Goal: Entertainment & Leisure: Participate in discussion

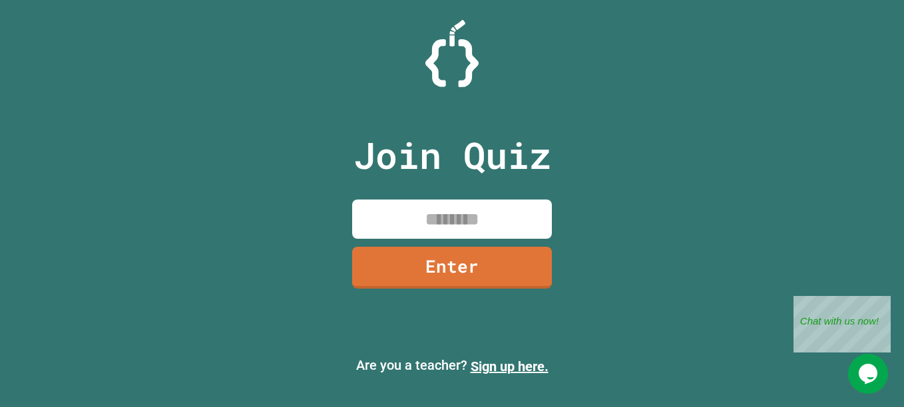
click at [429, 230] on input at bounding box center [452, 219] width 200 height 39
type input "********"
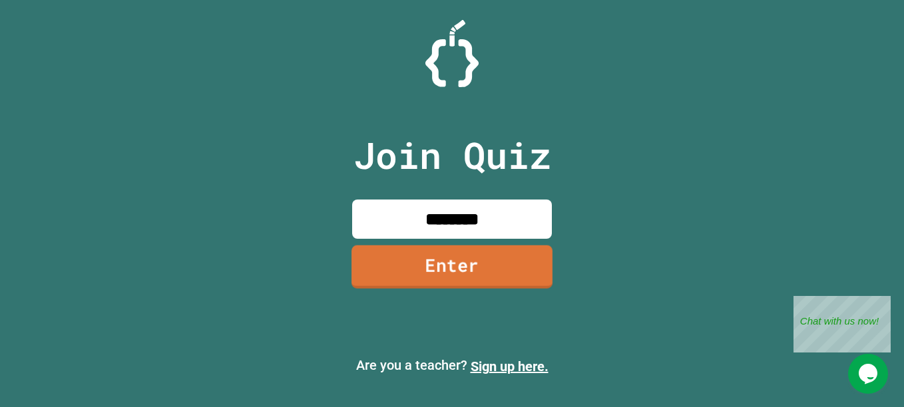
click at [488, 259] on link "Enter" at bounding box center [451, 267] width 201 height 43
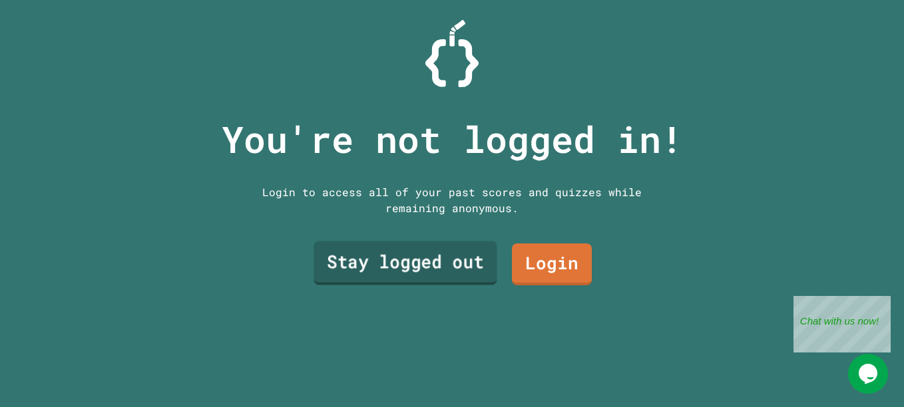
click at [426, 252] on link "Stay logged out" at bounding box center [404, 263] width 183 height 44
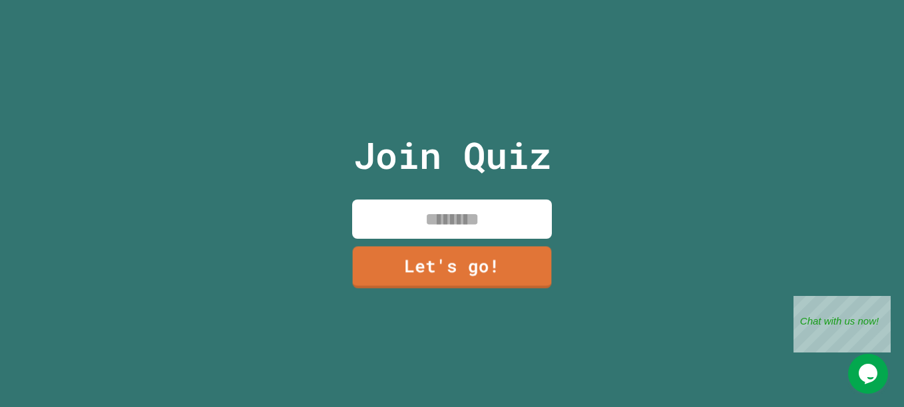
click at [418, 230] on input at bounding box center [452, 219] width 200 height 39
type input "******"
click at [427, 247] on link "Let's go!" at bounding box center [452, 268] width 200 height 42
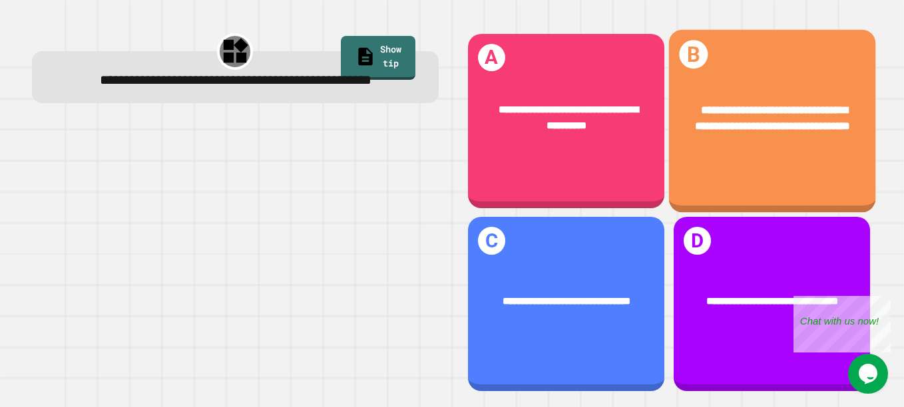
click at [773, 80] on div "**********" at bounding box center [771, 118] width 206 height 76
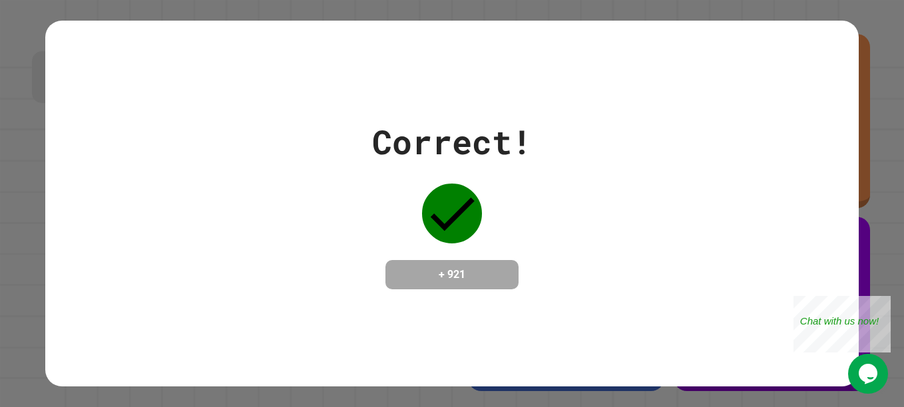
click at [606, 306] on div "Correct! + 921" at bounding box center [451, 204] width 813 height 367
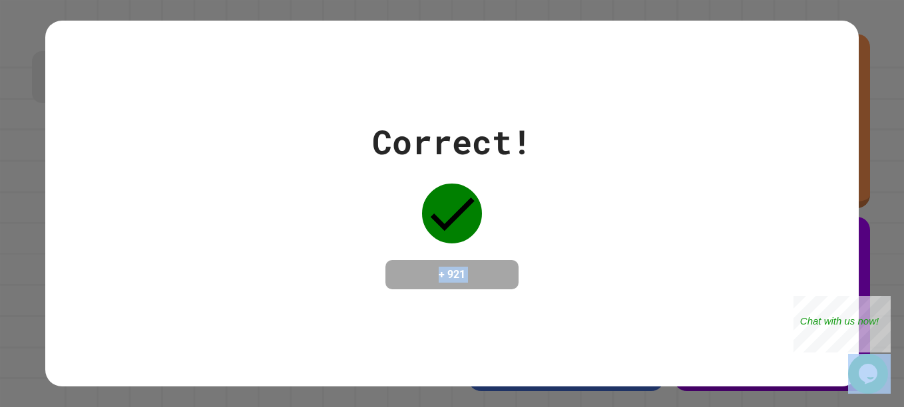
click at [606, 306] on div "Correct! + 921" at bounding box center [451, 204] width 813 height 367
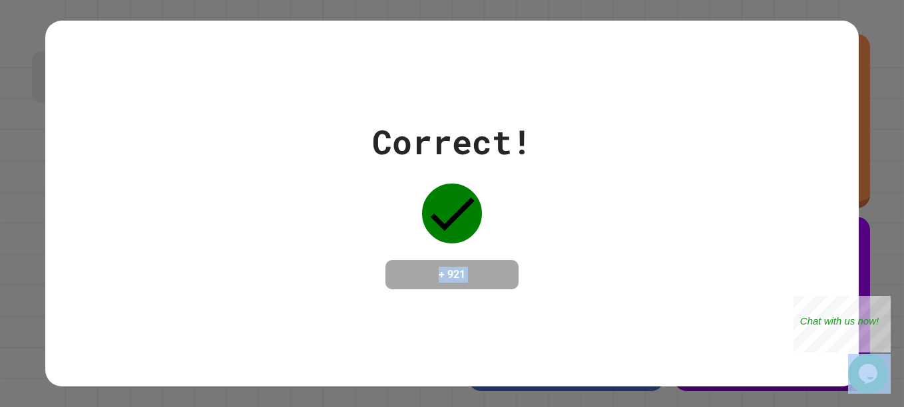
click at [606, 306] on div "Correct! + 921" at bounding box center [451, 204] width 813 height 367
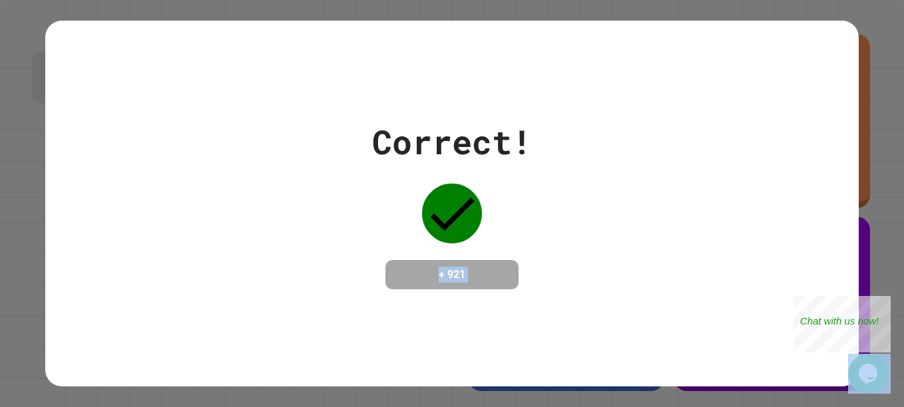
click at [606, 306] on div "Correct! + 921" at bounding box center [451, 204] width 813 height 367
drag, startPoint x: 606, startPoint y: 306, endPoint x: 590, endPoint y: 319, distance: 20.4
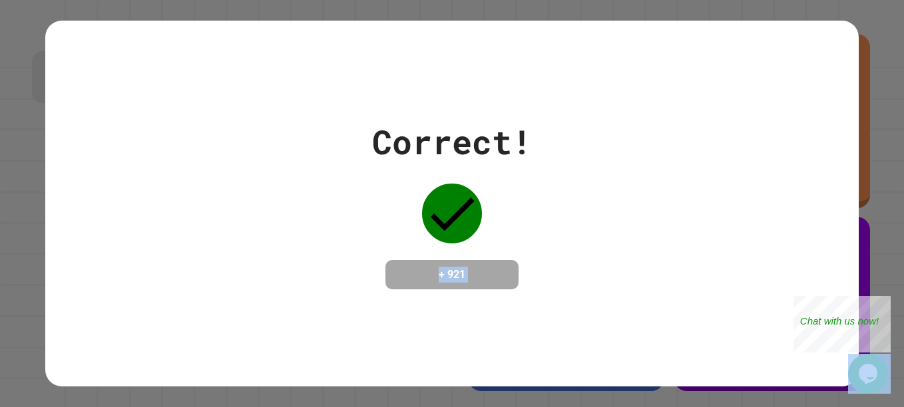
click at [590, 319] on div "Correct! + 921" at bounding box center [451, 204] width 813 height 367
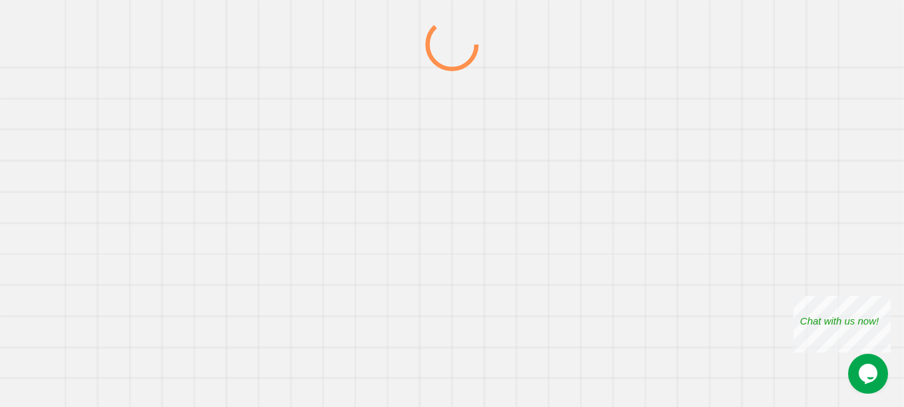
click at [568, 160] on div at bounding box center [452, 212] width 868 height 389
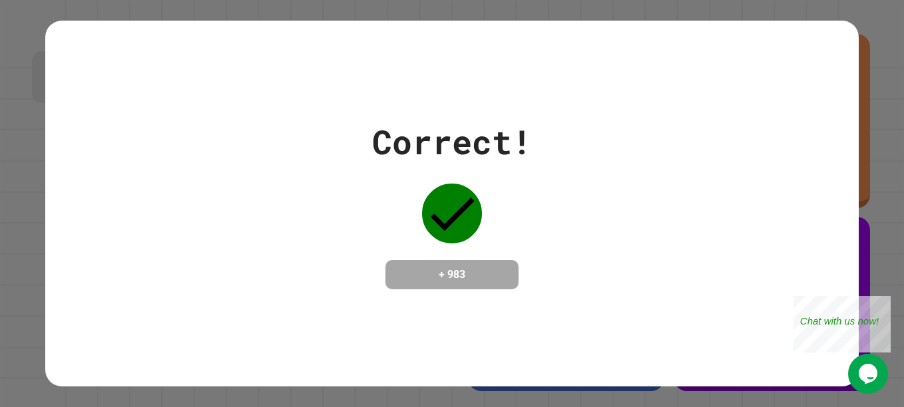
click at [480, 215] on div "Correct! + 983" at bounding box center [452, 203] width 160 height 172
click at [607, 177] on div "Correct! + 983" at bounding box center [451, 203] width 813 height 172
click at [611, 214] on div "Correct! + 983" at bounding box center [451, 203] width 813 height 172
click at [616, 214] on div "Correct! + 983" at bounding box center [451, 203] width 813 height 172
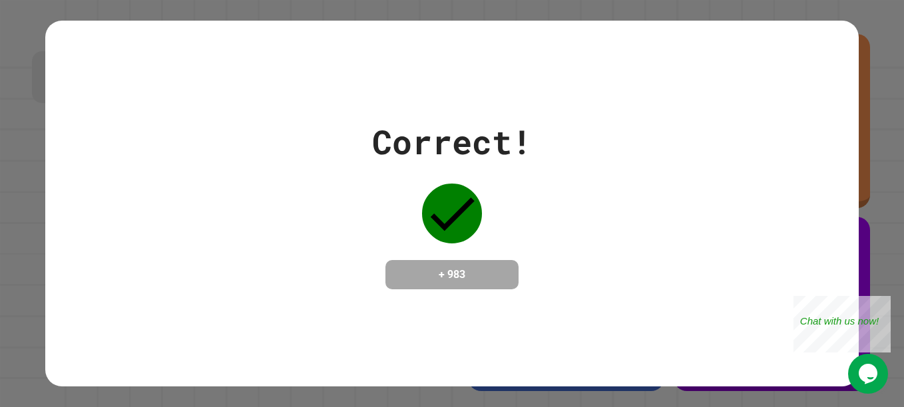
click at [589, 234] on div "Correct! + 983" at bounding box center [451, 203] width 813 height 172
drag, startPoint x: 621, startPoint y: 313, endPoint x: 855, endPoint y: 264, distance: 239.4
click at [620, 319] on div "Correct! + 983" at bounding box center [451, 204] width 813 height 367
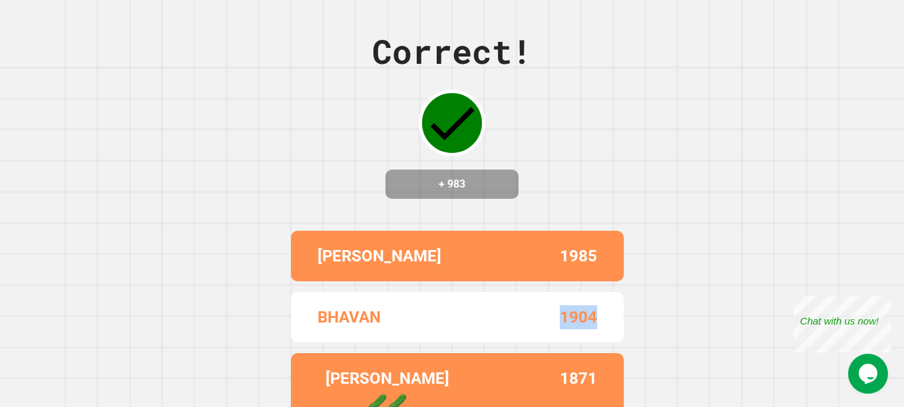
drag, startPoint x: 540, startPoint y: 331, endPoint x: 599, endPoint y: 347, distance: 60.9
click at [599, 343] on div "BHAVAN 1904" at bounding box center [457, 317] width 333 height 51
drag, startPoint x: 599, startPoint y: 347, endPoint x: 576, endPoint y: 344, distance: 22.9
click at [576, 343] on div "BHAVAN 1904" at bounding box center [457, 317] width 333 height 51
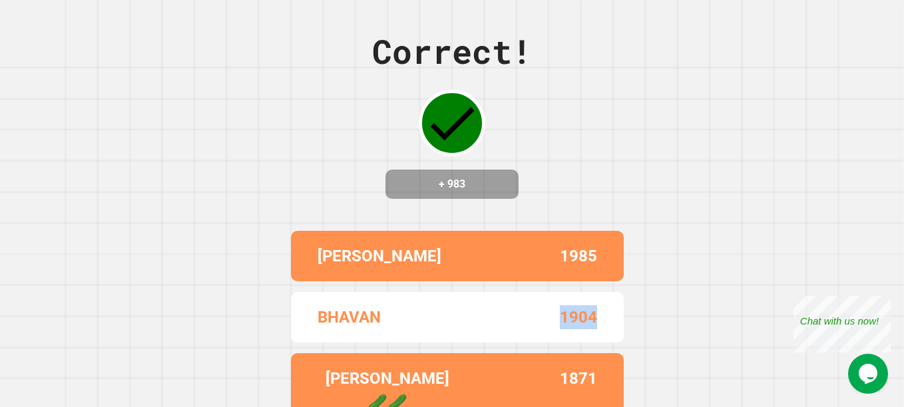
drag, startPoint x: 576, startPoint y: 344, endPoint x: 494, endPoint y: 333, distance: 83.3
click at [494, 329] on div "1904" at bounding box center [527, 317] width 140 height 24
click at [357, 327] on p "BHAVAN" at bounding box center [348, 317] width 63 height 24
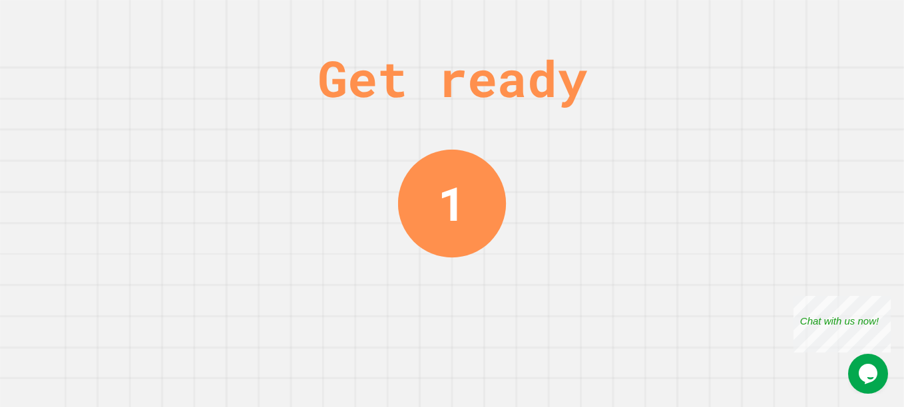
click at [561, 353] on div "Get ready 1" at bounding box center [452, 203] width 904 height 407
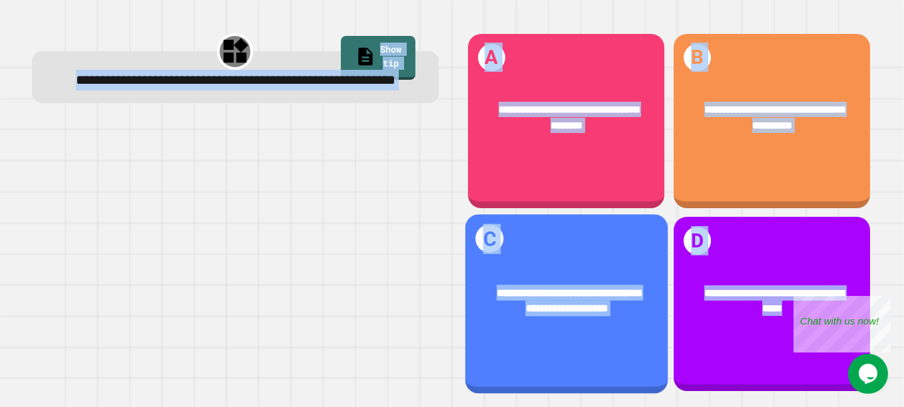
click at [561, 353] on div "**********" at bounding box center [565, 305] width 202 height 180
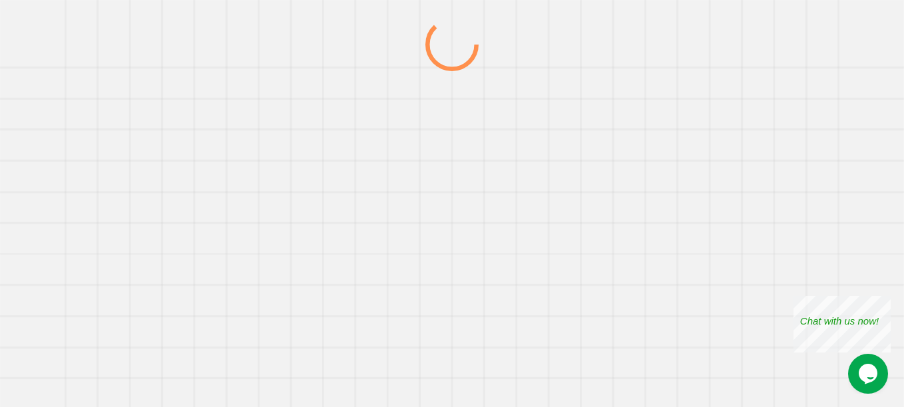
click at [561, 353] on div at bounding box center [452, 212] width 868 height 389
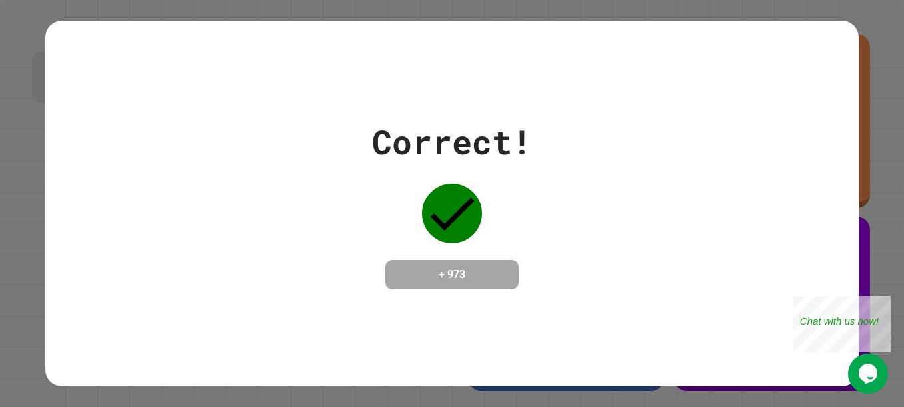
click at [442, 151] on div "Correct!" at bounding box center [452, 142] width 160 height 50
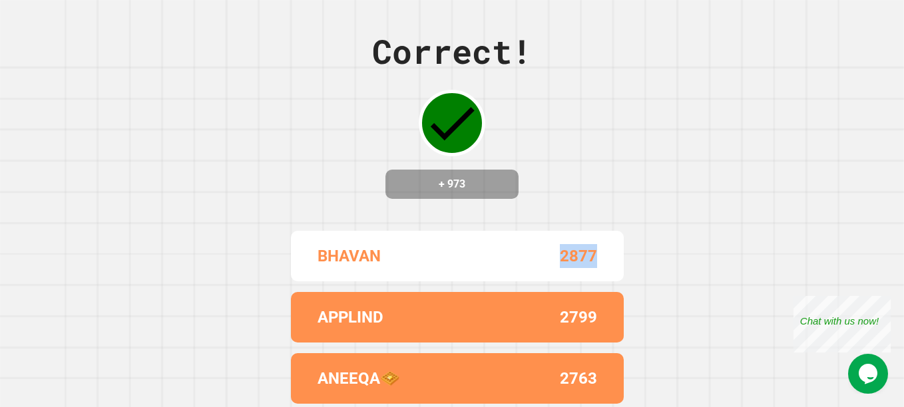
drag, startPoint x: 560, startPoint y: 264, endPoint x: 628, endPoint y: 288, distance: 72.8
click at [628, 288] on div "Correct! + 973 BHAVAN 2877 APPLIND 2799 ANEEQA🧇 2763 NOTLASTMINUTE 2750 [PERSON…" at bounding box center [452, 203] width 904 height 407
drag, startPoint x: 628, startPoint y: 288, endPoint x: 590, endPoint y: 259, distance: 48.4
click at [590, 259] on p "2877" at bounding box center [578, 256] width 37 height 24
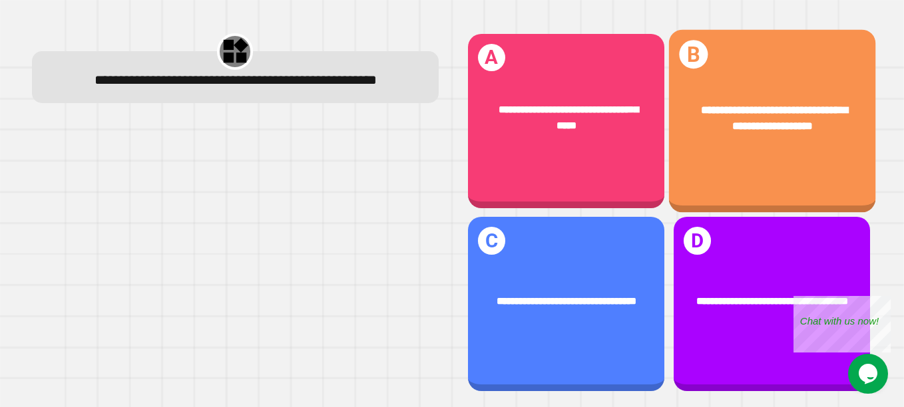
click at [703, 116] on span "**********" at bounding box center [774, 117] width 147 height 27
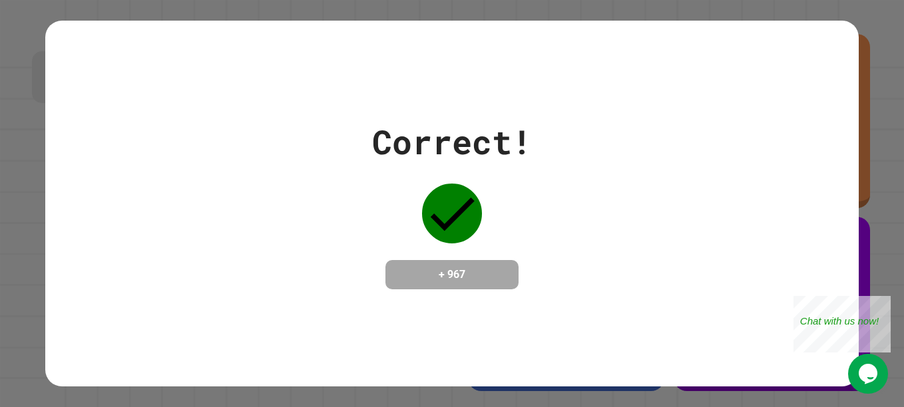
click at [456, 175] on div "Correct! + 967" at bounding box center [452, 203] width 160 height 172
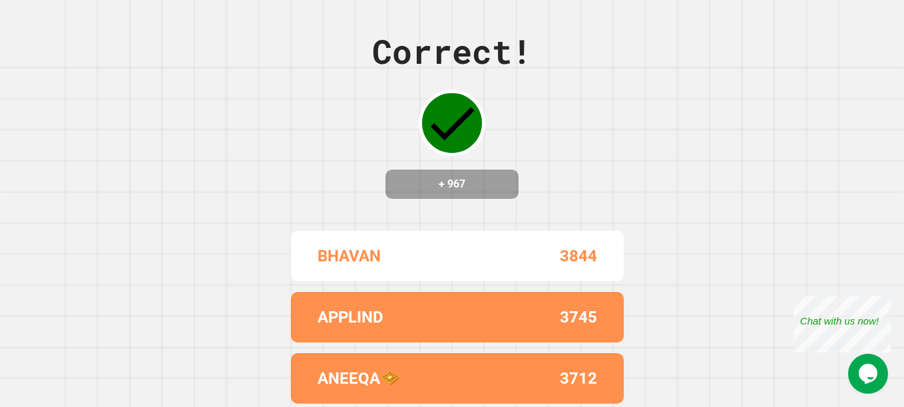
click at [439, 185] on h4 "+ 967" at bounding box center [452, 184] width 106 height 16
drag, startPoint x: 426, startPoint y: 182, endPoint x: 490, endPoint y: 186, distance: 64.1
click at [490, 186] on h4 "+ 967" at bounding box center [452, 184] width 106 height 16
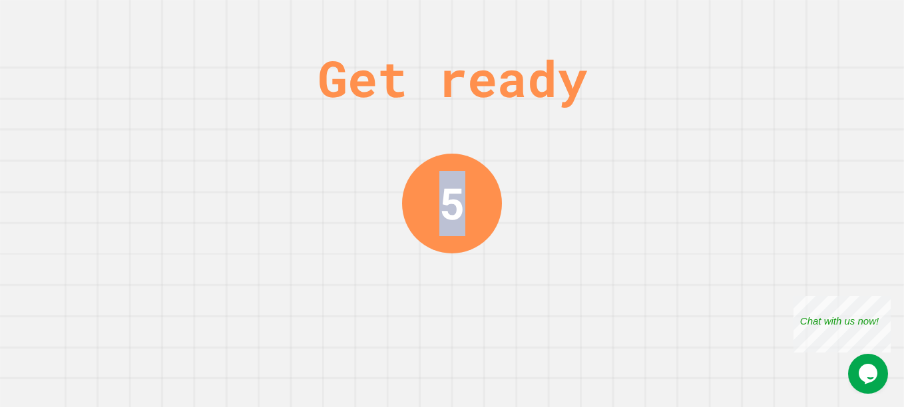
drag, startPoint x: 443, startPoint y: 193, endPoint x: 554, endPoint y: 206, distance: 111.9
click at [554, 206] on div "Get ready 5" at bounding box center [452, 203] width 904 height 407
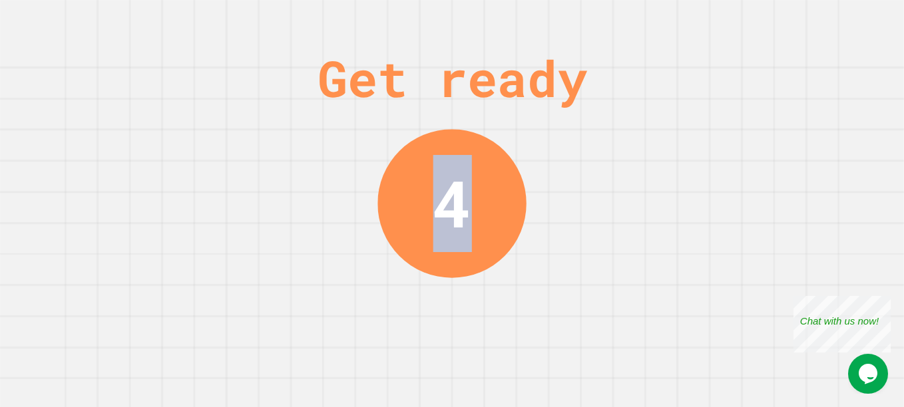
click at [319, 170] on div "Get ready 4" at bounding box center [452, 203] width 904 height 407
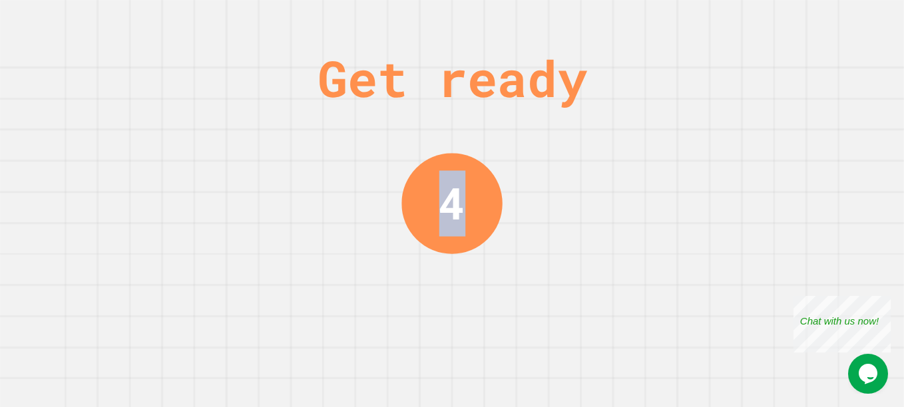
drag, startPoint x: 316, startPoint y: 184, endPoint x: 757, endPoint y: 263, distance: 447.6
click at [757, 263] on div "Get ready 4" at bounding box center [452, 203] width 904 height 407
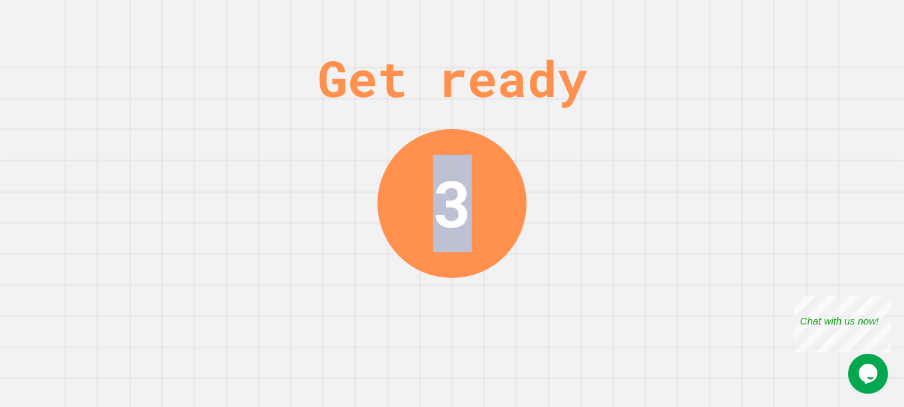
click at [244, 143] on div "Get ready 3" at bounding box center [452, 203] width 904 height 407
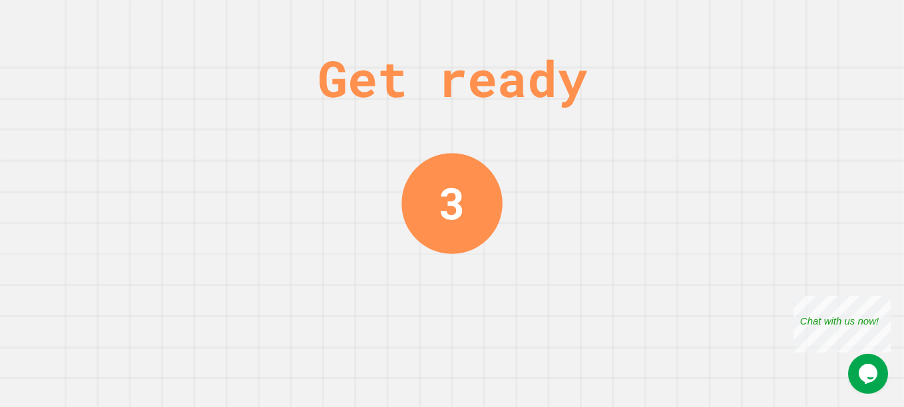
drag, startPoint x: 574, startPoint y: 210, endPoint x: 723, endPoint y: 234, distance: 150.2
click at [723, 234] on div "Get ready 3" at bounding box center [452, 203] width 904 height 407
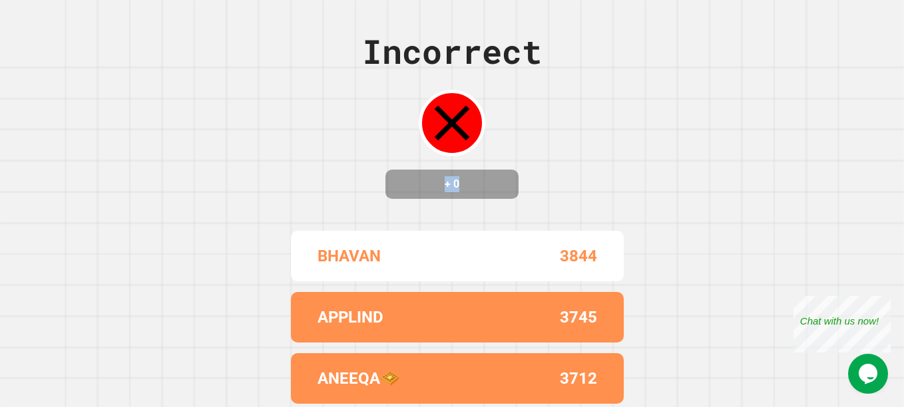
drag, startPoint x: 456, startPoint y: 173, endPoint x: 373, endPoint y: 180, distance: 82.8
click at [373, 180] on div "Incorrect + 0" at bounding box center [452, 113] width 180 height 172
drag, startPoint x: 373, startPoint y: 180, endPoint x: 519, endPoint y: 206, distance: 148.1
click at [519, 199] on div "Incorrect + 0" at bounding box center [452, 113] width 180 height 172
drag, startPoint x: 254, startPoint y: 169, endPoint x: 242, endPoint y: 169, distance: 12.6
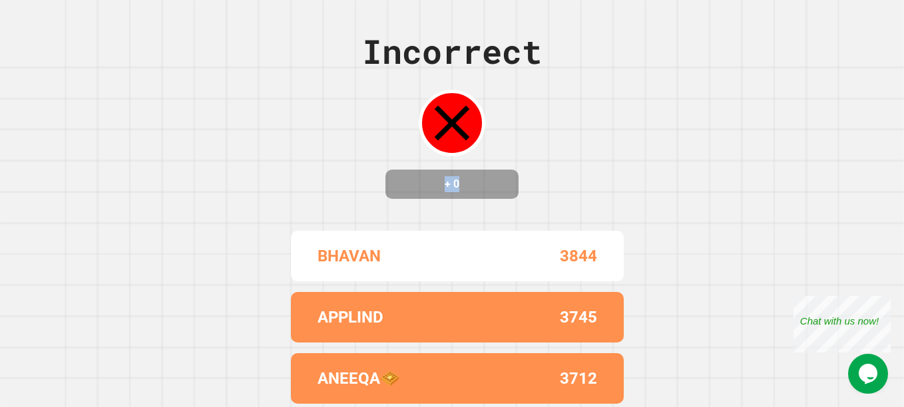
click at [242, 169] on div "Incorrect + 0 BHAVAN 3844 APPLIND 3745 ANEEQA🧇 3712 [PERSON_NAME] 🥒🥒 3634 ZAHAR…" at bounding box center [452, 203] width 904 height 407
click at [470, 192] on h4 "+ 0" at bounding box center [452, 184] width 106 height 16
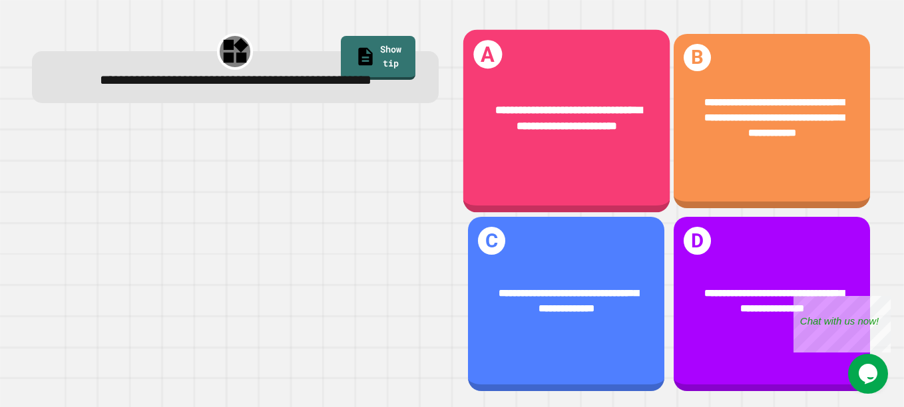
click at [568, 143] on div "**********" at bounding box center [565, 118] width 206 height 76
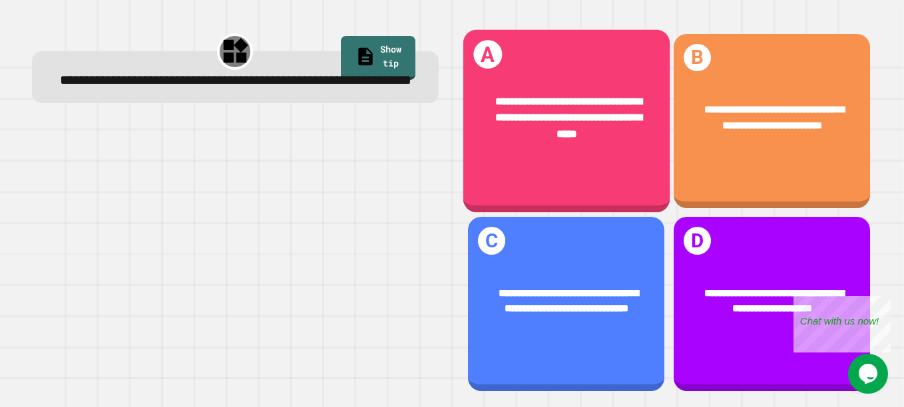
click at [537, 93] on div "**********" at bounding box center [566, 117] width 162 height 49
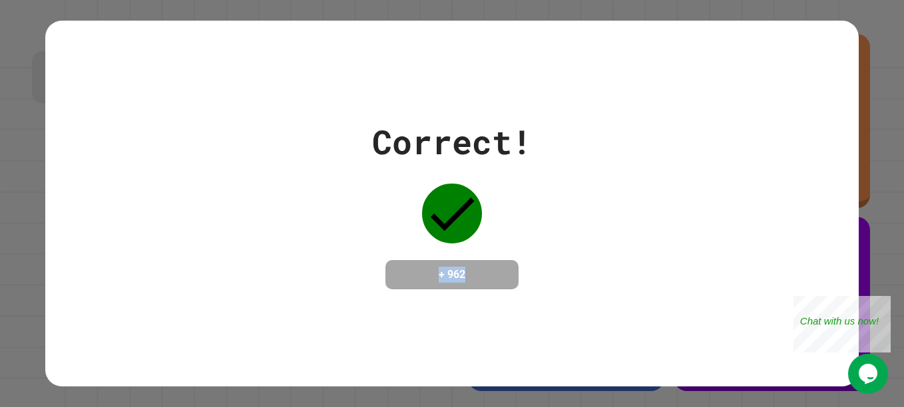
click at [542, 263] on div "Correct! + 962" at bounding box center [451, 203] width 813 height 172
drag, startPoint x: 542, startPoint y: 263, endPoint x: 509, endPoint y: 268, distance: 33.6
click at [512, 269] on div "+ 962" at bounding box center [451, 274] width 133 height 29
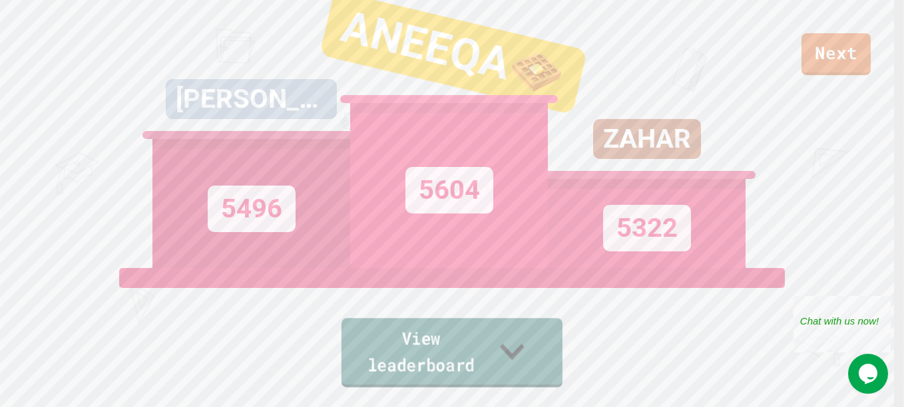
click at [510, 375] on link "View leaderboard" at bounding box center [451, 352] width 221 height 69
